Goal: Transaction & Acquisition: Purchase product/service

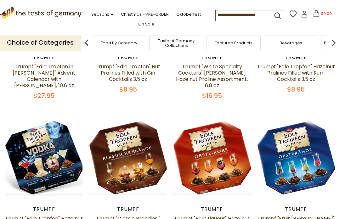
scroll to position [143, 0]
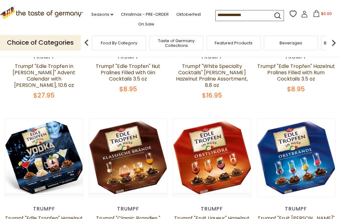
click at [309, 64] on button "Quick View" at bounding box center [296, 57] width 43 height 14
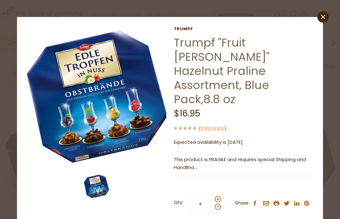
scroll to position [0, 0]
click at [324, 16] on icon at bounding box center [323, 17] width 4 height 4
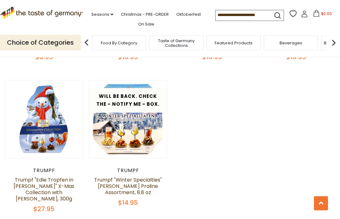
scroll to position [331, 0]
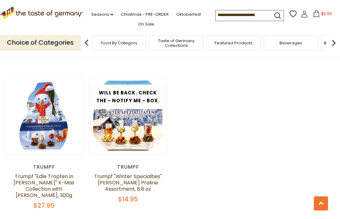
click at [118, 22] on button "Quick View" at bounding box center [128, 15] width 43 height 14
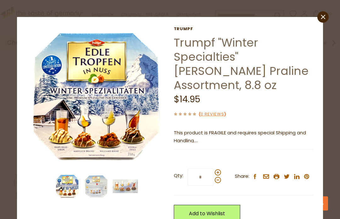
click at [96, 186] on img at bounding box center [96, 186] width 25 height 25
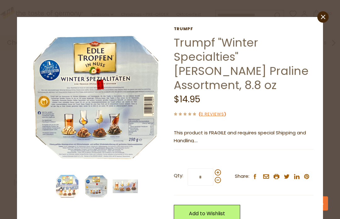
click at [127, 190] on img at bounding box center [125, 186] width 25 height 25
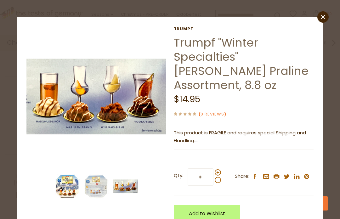
click at [67, 187] on img at bounding box center [67, 186] width 25 height 25
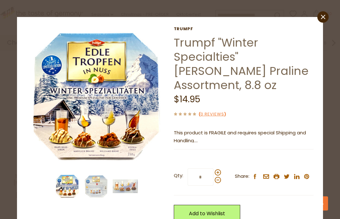
click at [324, 17] on icon "close" at bounding box center [323, 17] width 5 height 5
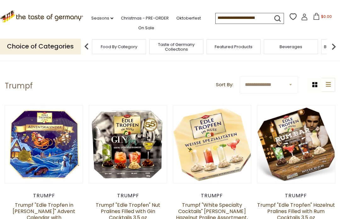
scroll to position [0, 0]
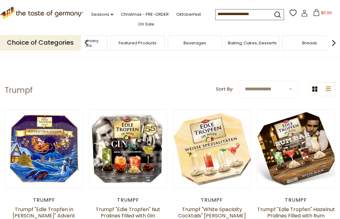
click at [106, 41] on span "Taste of Germany Collections" at bounding box center [80, 42] width 50 height 9
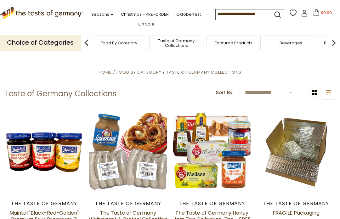
scroll to position [10, 0]
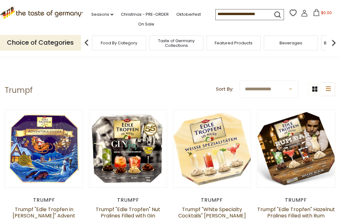
click at [292, 91] on select "**********" at bounding box center [269, 89] width 59 height 17
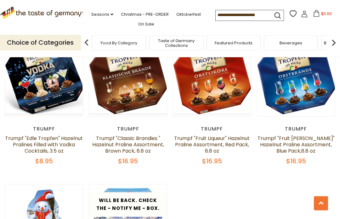
scroll to position [237, 0]
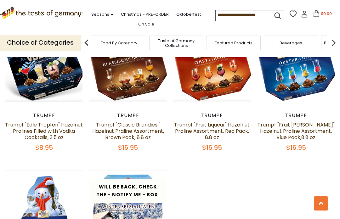
click at [327, 165] on div "Quick View Trumpf Trumpf "Edle Tropfen in Nuss" Advent Calendar with Brandy Pra…" at bounding box center [170, 98] width 331 height 450
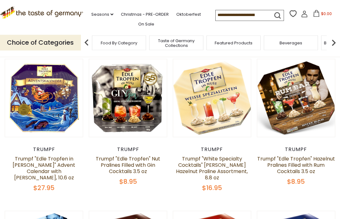
scroll to position [47, 0]
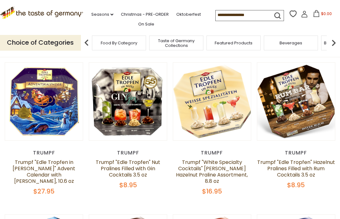
click at [33, 8] on button "Quick View" at bounding box center [44, 1] width 43 height 14
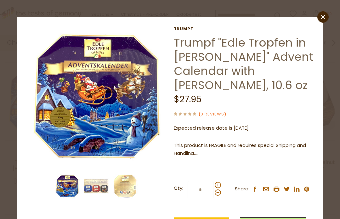
click at [99, 186] on img at bounding box center [96, 186] width 25 height 25
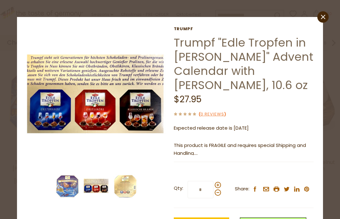
click at [123, 190] on img at bounding box center [125, 186] width 25 height 25
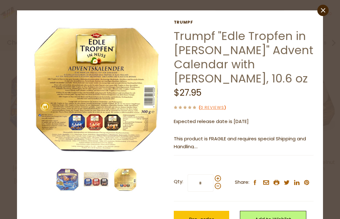
scroll to position [8, 0]
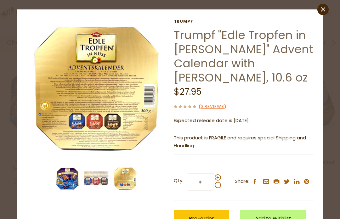
click at [70, 177] on img at bounding box center [67, 178] width 25 height 25
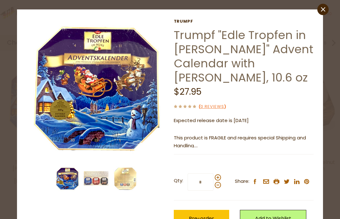
click at [95, 179] on img at bounding box center [96, 178] width 25 height 25
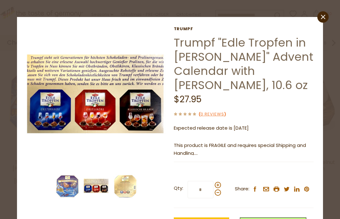
scroll to position [0, 0]
click at [325, 14] on link "close" at bounding box center [322, 16] width 11 height 11
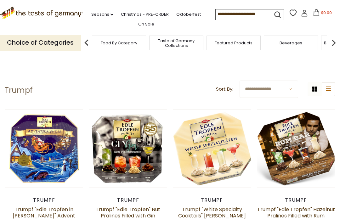
click at [234, 10] on input at bounding box center [242, 13] width 53 height 9
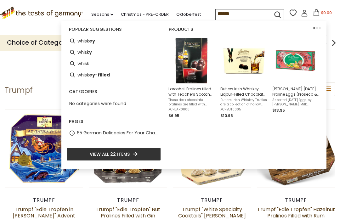
type input "*******"
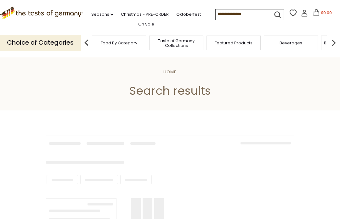
type input "*******"
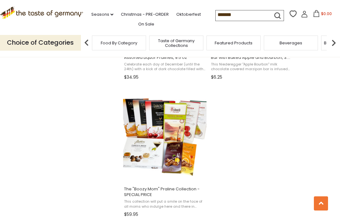
scroll to position [1046, 0]
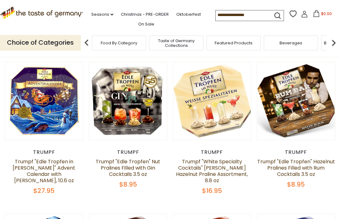
scroll to position [45, 0]
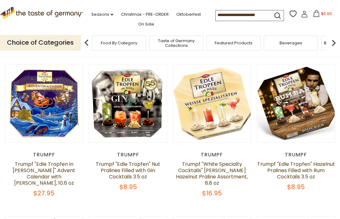
click at [317, 169] on link "Trumpf "Edle Tropfen" Hazelnut Pralines Filled with Rum Cocktails 3.5 oz" at bounding box center [296, 171] width 78 height 20
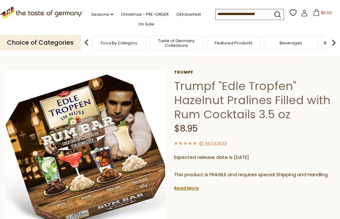
scroll to position [19, 0]
click at [190, 188] on link "Read More" at bounding box center [186, 188] width 25 height 6
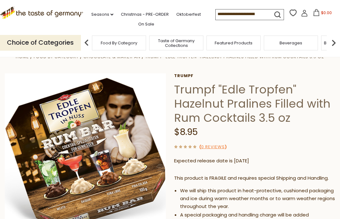
scroll to position [0, 0]
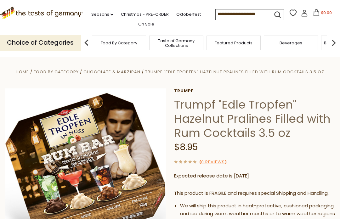
click at [325, 114] on h1 "Trumpf "Edle Tropfen" Hazelnut Pralines Filled with Rum Cocktails 3.5 oz" at bounding box center [254, 119] width 161 height 43
